Goal: Transaction & Acquisition: Purchase product/service

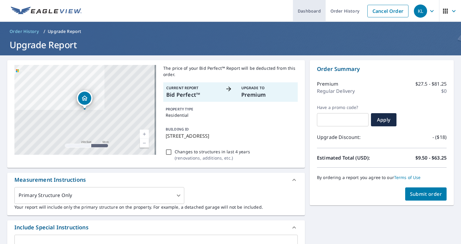
click at [301, 10] on link "Dashboard" at bounding box center [309, 11] width 33 height 22
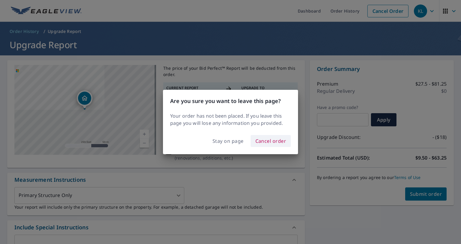
click at [270, 142] on span "Cancel order" at bounding box center [270, 141] width 31 height 8
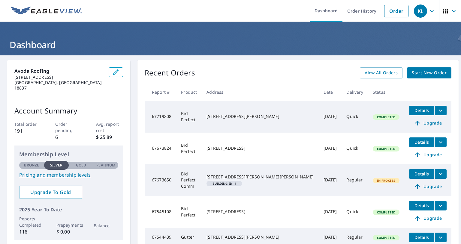
click at [450, 10] on icon "button" at bounding box center [453, 10] width 7 height 7
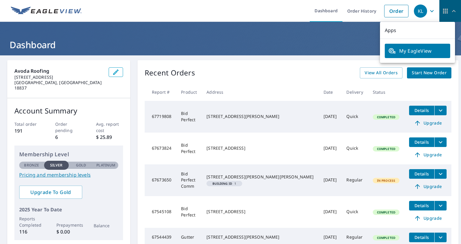
click at [442, 9] on icon "button" at bounding box center [445, 10] width 7 height 7
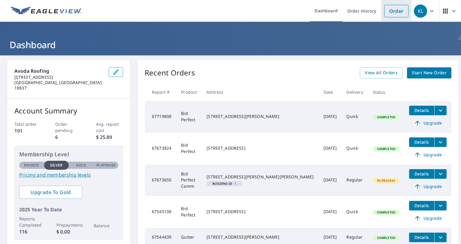
click at [388, 10] on link "Order" at bounding box center [396, 11] width 24 height 13
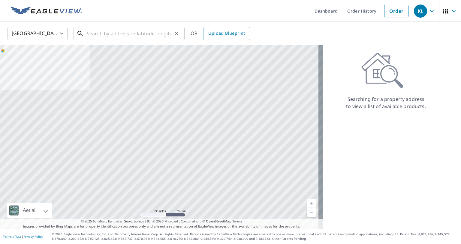
click at [91, 35] on input "text" at bounding box center [129, 33] width 85 height 17
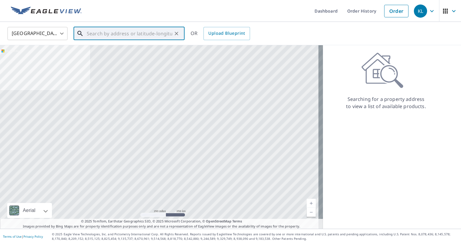
paste input "[STREET_ADDRESS]"
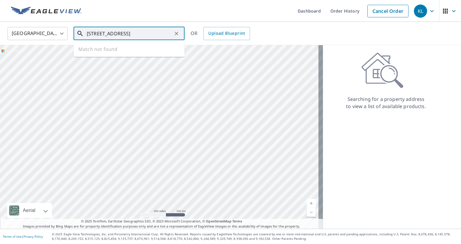
scroll to position [0, 21]
drag, startPoint x: 139, startPoint y: 35, endPoint x: 146, endPoint y: 67, distance: 32.8
click at [146, 67] on div "United States US ​ [STREET_ADDRESS] ​ Match not found OR Upload Blueprint Aeria…" at bounding box center [230, 125] width 461 height 207
type input "[STREET_ADDRESS]"
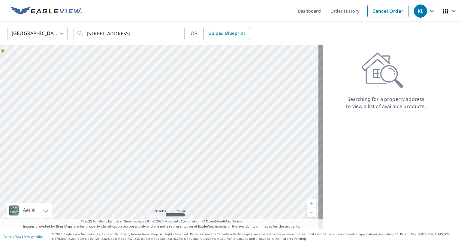
scroll to position [0, 0]
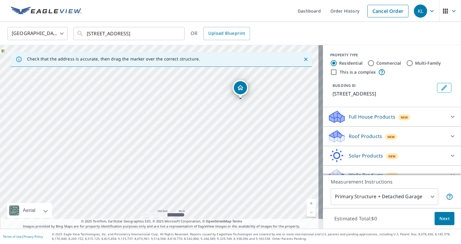
drag, startPoint x: 167, startPoint y: 160, endPoint x: 245, endPoint y: 127, distance: 84.5
click at [244, 127] on div "[STREET_ADDRESS]" at bounding box center [161, 137] width 323 height 184
drag, startPoint x: 247, startPoint y: 85, endPoint x: 91, endPoint y: 144, distance: 166.0
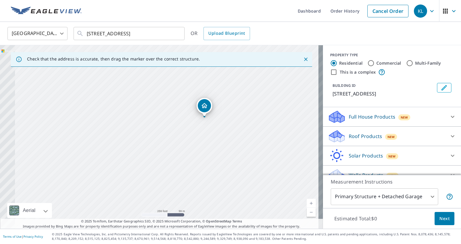
drag, startPoint x: 134, startPoint y: 159, endPoint x: 151, endPoint y: 148, distance: 20.0
click at [151, 148] on div "[STREET_ADDRESS][PERSON_NAME]" at bounding box center [161, 137] width 323 height 184
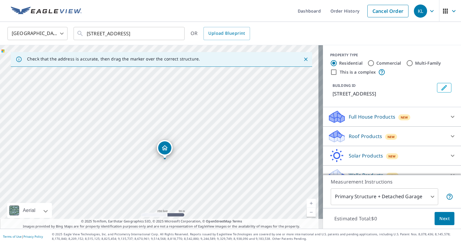
drag, startPoint x: 196, startPoint y: 118, endPoint x: 164, endPoint y: 151, distance: 45.4
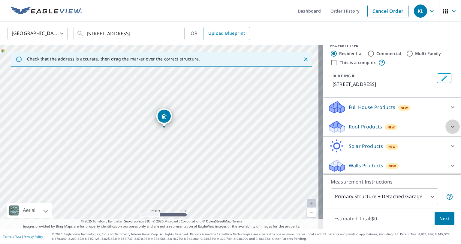
click at [449, 124] on icon at bounding box center [452, 126] width 7 height 7
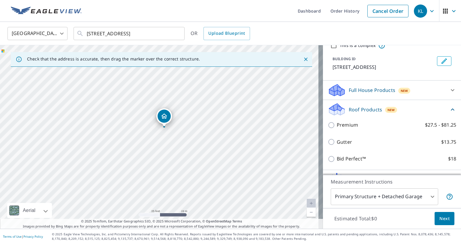
scroll to position [60, 0]
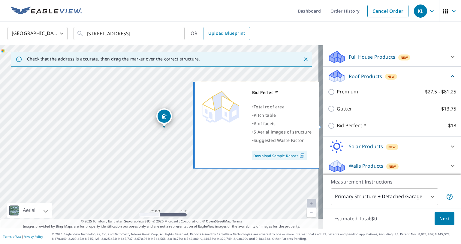
click at [328, 125] on input "Bid Perfect™ $18" at bounding box center [332, 125] width 9 height 7
checkbox input "true"
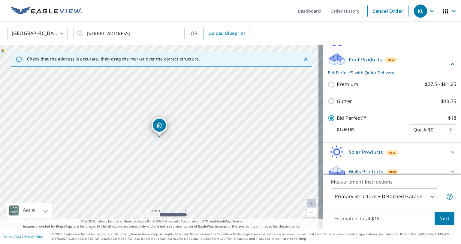
scroll to position [83, 0]
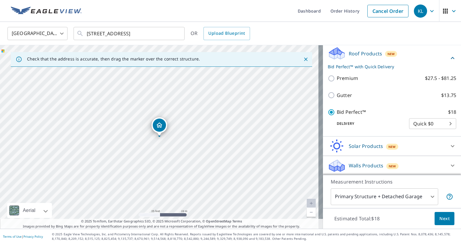
click at [428, 196] on body "KL KL Dashboard Order History Cancel Order KL [GEOGRAPHIC_DATA] [GEOGRAPHIC_DAT…" at bounding box center [230, 122] width 461 height 244
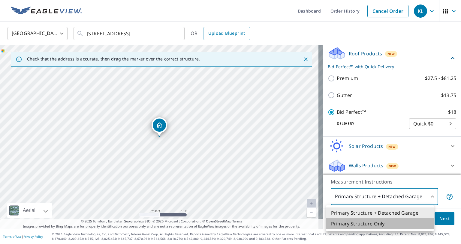
click at [342, 224] on li "Primary Structure Only" at bounding box center [379, 224] width 107 height 11
type input "2"
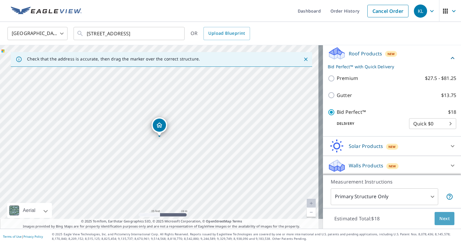
click at [443, 218] on span "Next" at bounding box center [444, 218] width 10 height 7
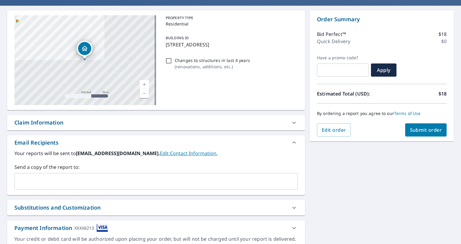
scroll to position [20, 0]
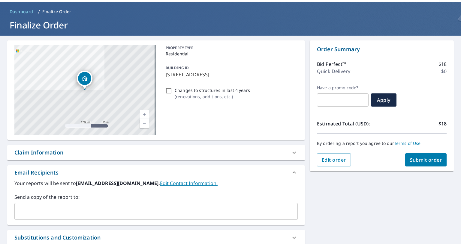
drag, startPoint x: 245, startPoint y: 71, endPoint x: 161, endPoint y: 77, distance: 83.9
click at [163, 77] on div "BUILDING ID [STREET_ADDRESS][PERSON_NAME]" at bounding box center [230, 71] width 134 height 19
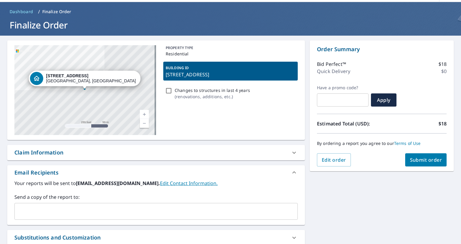
copy p "[STREET_ADDRESS]"
click at [416, 158] on span "Submit order" at bounding box center [426, 160] width 32 height 7
